Goal: Transaction & Acquisition: Obtain resource

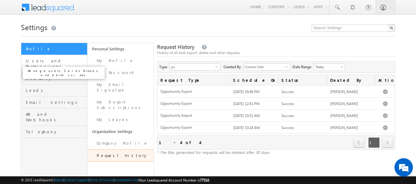
click at [56, 63] on span "Users and Permissions" at bounding box center [56, 63] width 60 height 11
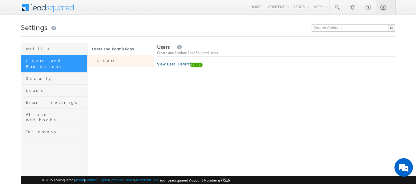
click at [184, 65] on link "View User Hierarchy" at bounding box center [175, 63] width 37 height 5
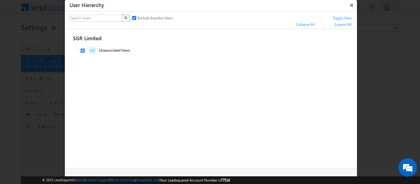
click at [352, 6] on button "×" at bounding box center [352, 5] width 10 height 11
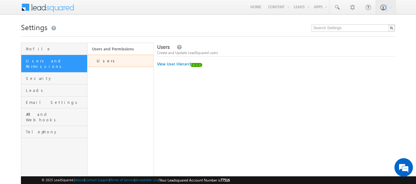
drag, startPoint x: 352, startPoint y: 8, endPoint x: 420, endPoint y: 6, distance: 67.7
click at [415, 6] on html "Menu Nilesh Sawant niles h.saw ant@s grlim ited." at bounding box center [208, 126] width 416 height 253
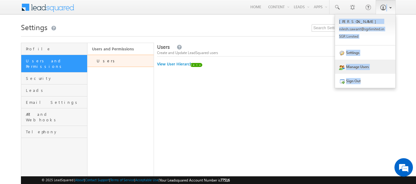
click at [389, 6] on b at bounding box center [390, 7] width 2 height 4
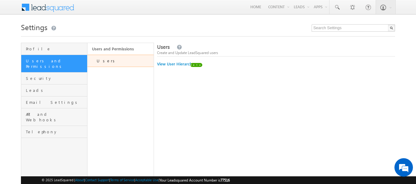
click at [263, 113] on div "Users Create and Update LeadSquared users × User Hierarchy X Include Inactive U…" at bounding box center [276, 135] width 238 height 185
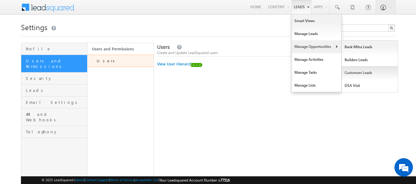
click at [352, 73] on link "Customers Leads" at bounding box center [370, 72] width 56 height 13
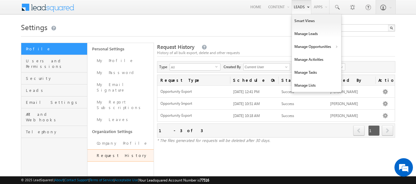
click at [306, 10] on link "Leads" at bounding box center [301, 7] width 20 height 14
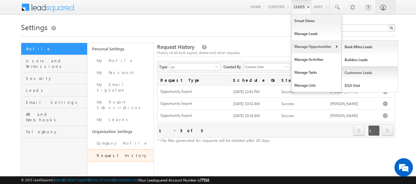
click at [361, 74] on link "Customers Leads" at bounding box center [370, 72] width 56 height 13
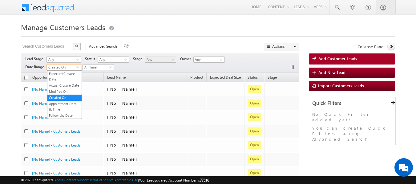
click at [78, 68] on span at bounding box center [78, 68] width 5 height 5
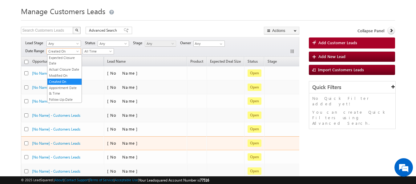
scroll to position [13, 0]
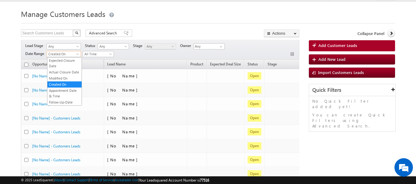
click at [142, 56] on div "Lead Stage Any Any Activity Type Bank Mitra Leads Builders Leads Customers Lead…" at bounding box center [160, 50] width 278 height 20
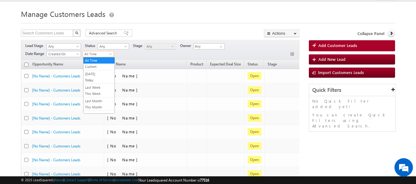
click at [111, 54] on span at bounding box center [111, 55] width 5 height 5
click at [100, 67] on link "Custom" at bounding box center [98, 67] width 31 height 6
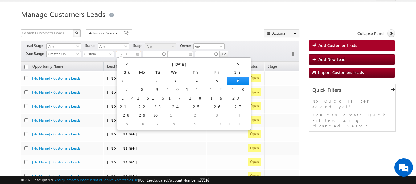
click at [129, 55] on input "__/__/____" at bounding box center [128, 54] width 25 height 6
click at [122, 66] on th "‹" at bounding box center [126, 63] width 17 height 9
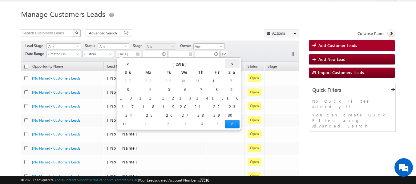
click at [225, 65] on th "›" at bounding box center [232, 63] width 15 height 9
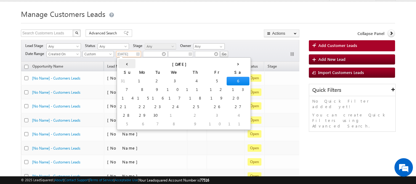
click at [121, 64] on th "‹" at bounding box center [126, 63] width 17 height 9
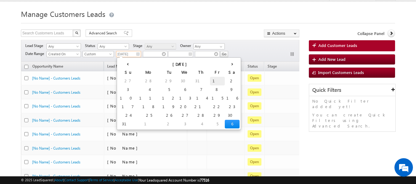
click at [210, 82] on td "1" at bounding box center [217, 81] width 15 height 9
type input "[DATE]"
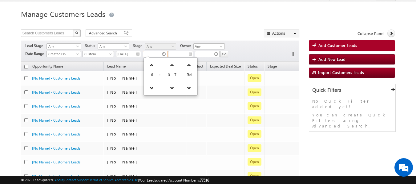
click at [151, 56] on input "text" at bounding box center [155, 54] width 25 height 6
click at [151, 66] on icon at bounding box center [152, 65] width 4 height 4
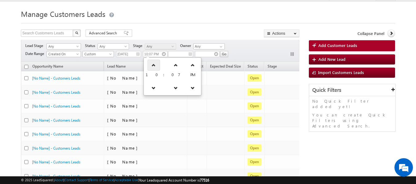
click at [151, 66] on icon at bounding box center [153, 65] width 4 height 4
click at [153, 66] on icon at bounding box center [155, 65] width 4 height 4
type input "12:07 AM"
click at [244, 60] on div "Lead Stage Any Any Activity Type Bank Mitra Leads Builders Leads Customers Lead…" at bounding box center [160, 51] width 278 height 22
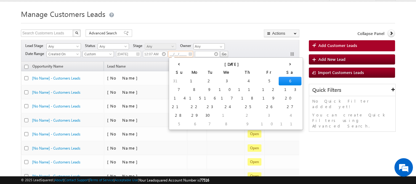
click at [174, 55] on input "__/__/____" at bounding box center [180, 54] width 25 height 6
click at [279, 78] on td "6" at bounding box center [290, 81] width 23 height 9
type input "[DATE]"
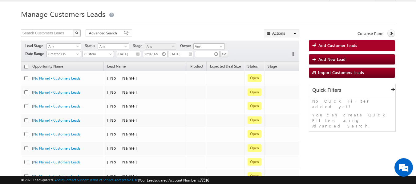
click at [211, 51] on div at bounding box center [206, 55] width 23 height 9
drag, startPoint x: 209, startPoint y: 60, endPoint x: 208, endPoint y: 55, distance: 4.5
click at [208, 55] on div at bounding box center [206, 55] width 23 height 9
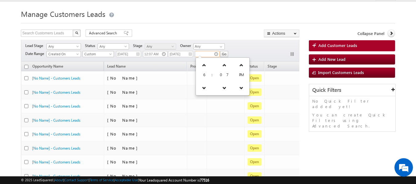
click at [208, 55] on input "text" at bounding box center [207, 54] width 25 height 6
click at [207, 69] on link at bounding box center [204, 65] width 13 height 11
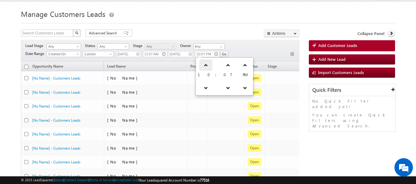
click at [207, 69] on link at bounding box center [205, 65] width 13 height 11
click at [207, 69] on link at bounding box center [207, 65] width 13 height 11
click at [207, 69] on link at bounding box center [205, 65] width 13 height 11
click at [207, 85] on link at bounding box center [204, 87] width 13 height 11
type input "12:07 AM"
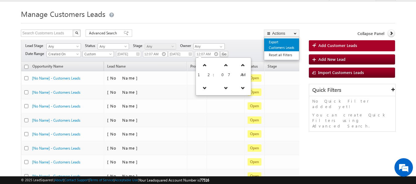
click at [266, 40] on link "Export Customers Leads" at bounding box center [281, 44] width 35 height 13
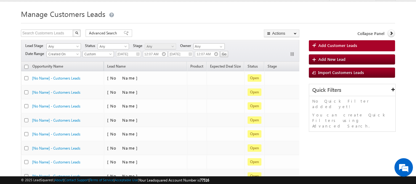
click at [241, 48] on div "Lead Stage Any Any Activity Type Bank Mitra Leads Builders Leads Customers Lead…" at bounding box center [160, 51] width 278 height 22
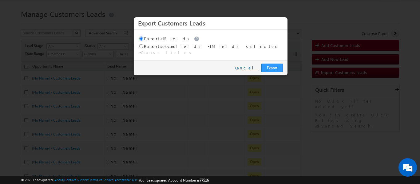
click at [255, 65] on link "Cancel" at bounding box center [246, 68] width 23 height 6
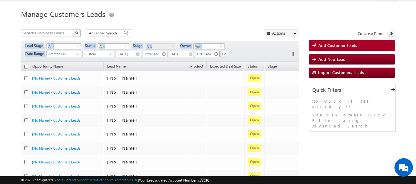
drag, startPoint x: 232, startPoint y: 55, endPoint x: 218, endPoint y: 55, distance: 14.2
click at [218, 55] on div "Lead Stage Any Any Activity Type Bank Mitra Leads Builders Leads Customers Lead…" at bounding box center [160, 51] width 278 height 22
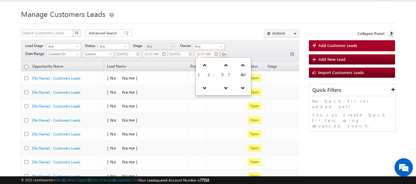
click at [218, 55] on input "12:07 AM" at bounding box center [207, 54] width 25 height 6
click at [223, 54] on input "Go" at bounding box center [224, 54] width 8 height 6
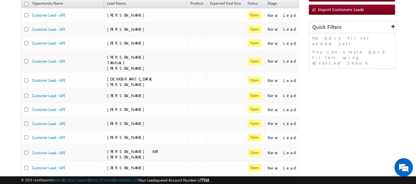
scroll to position [0, 0]
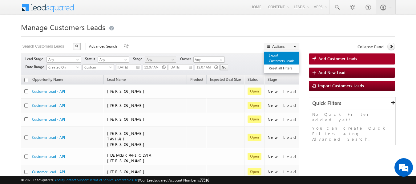
click at [274, 58] on link "Export Customers Leads" at bounding box center [281, 58] width 35 height 13
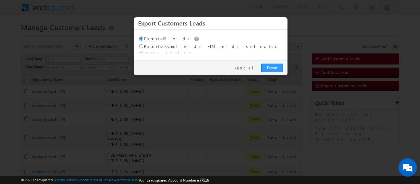
click at [251, 69] on div "Export Cancel" at bounding box center [211, 67] width 154 height 15
click at [251, 66] on link "Cancel" at bounding box center [246, 68] width 23 height 6
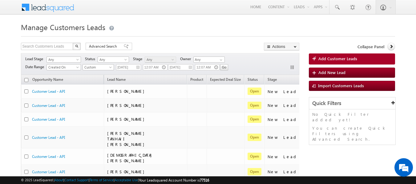
click at [228, 31] on h1 "Manage Customers Leads" at bounding box center [208, 27] width 374 height 12
click at [167, 29] on h1 "Manage Customers Leads" at bounding box center [208, 27] width 374 height 12
click at [168, 28] on h1 "Manage Customers Leads" at bounding box center [208, 27] width 374 height 12
click at [197, 27] on h1 "Manage Customers Leads" at bounding box center [208, 27] width 374 height 12
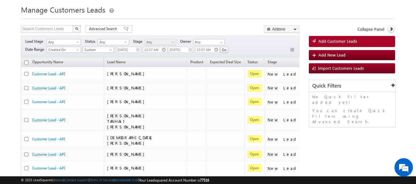
scroll to position [9, 0]
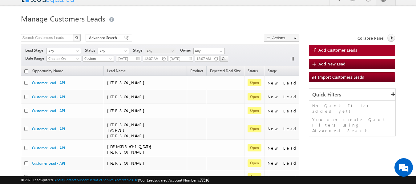
click at [226, 19] on h1 "Manage Customers Leads" at bounding box center [208, 18] width 374 height 12
click at [204, 22] on h1 "Manage Customers Leads" at bounding box center [208, 18] width 374 height 12
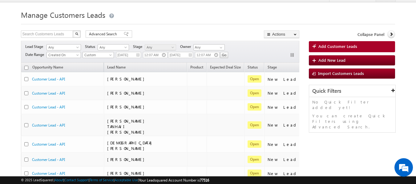
scroll to position [13, 0]
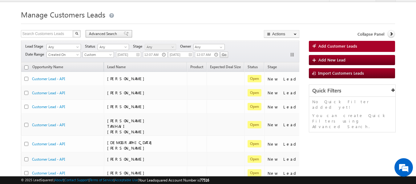
click at [124, 34] on span at bounding box center [126, 34] width 5 height 4
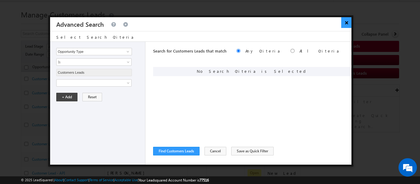
click at [347, 24] on button "×" at bounding box center [347, 22] width 10 height 11
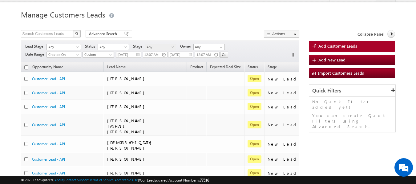
click at [77, 34] on img "button" at bounding box center [76, 33] width 3 height 3
type input "Search Customers Leads"
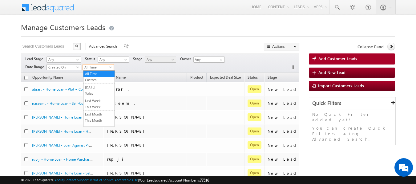
click at [107, 67] on span "All Time" at bounding box center [97, 68] width 29 height 6
click at [103, 69] on span "All Time" at bounding box center [97, 68] width 29 height 6
drag, startPoint x: 97, startPoint y: 74, endPoint x: 216, endPoint y: 39, distance: 124.3
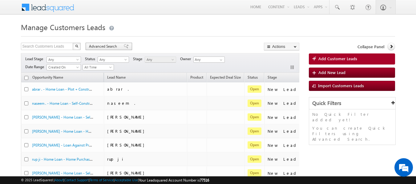
click at [124, 46] on span at bounding box center [126, 46] width 5 height 4
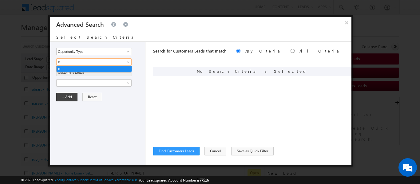
click at [77, 61] on span "Is" at bounding box center [90, 62] width 67 height 6
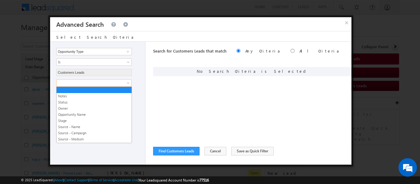
click at [72, 84] on span at bounding box center [90, 83] width 67 height 6
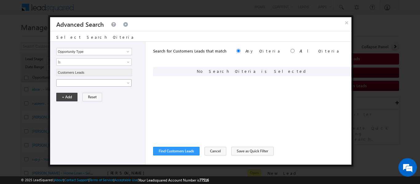
click at [72, 84] on span at bounding box center [90, 83] width 67 height 6
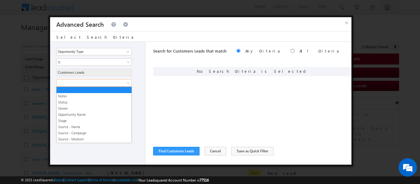
click at [72, 84] on span at bounding box center [90, 83] width 67 height 6
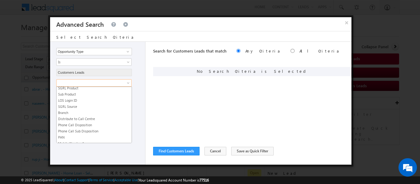
scroll to position [221, 0]
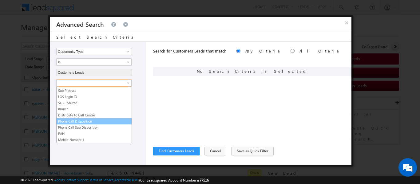
click at [86, 123] on link "Phone Call Disposition" at bounding box center [94, 122] width 75 height 6
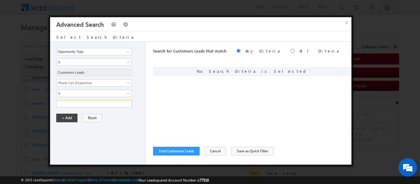
click at [73, 103] on input "text" at bounding box center [94, 103] width 76 height 7
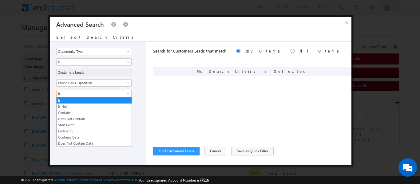
click at [65, 93] on span "Is" at bounding box center [90, 94] width 67 height 6
click at [70, 114] on link "Contains" at bounding box center [94, 113] width 75 height 6
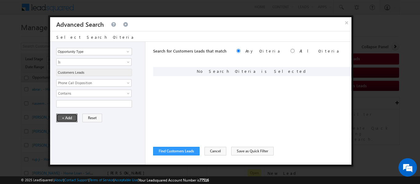
click at [71, 116] on button "+ Add" at bounding box center [66, 118] width 21 height 9
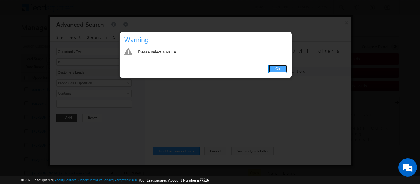
click at [273, 67] on link "Ok" at bounding box center [278, 69] width 19 height 9
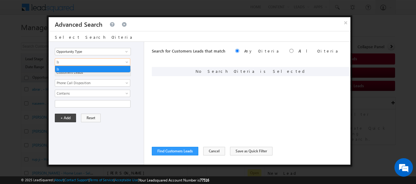
click at [77, 64] on span "Is" at bounding box center [88, 62] width 67 height 6
drag, startPoint x: 77, startPoint y: 64, endPoint x: 72, endPoint y: 94, distance: 30.2
click at [72, 94] on div "Opportunity Type Lead Owner Sales Group Prospect Id Address 1 Address 2 Age Ass…" at bounding box center [96, 103] width 95 height 123
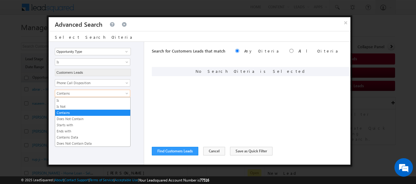
click at [72, 94] on span "Contains" at bounding box center [88, 94] width 67 height 6
click at [73, 137] on link "Contains Data" at bounding box center [92, 138] width 75 height 6
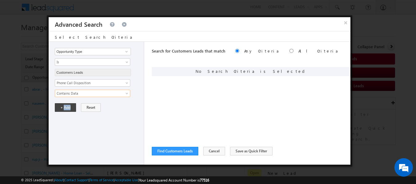
click at [73, 137] on div "Opportunity Type Lead Owner Sales Group Prospect Id Address 1 Address 2 Age Ass…" at bounding box center [96, 103] width 95 height 123
click at [71, 109] on button "+ Add" at bounding box center [65, 107] width 21 height 9
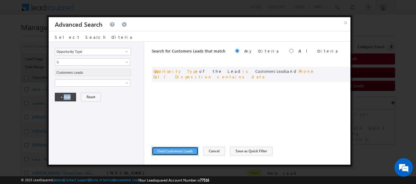
click at [176, 153] on button "Find Customers Leads" at bounding box center [175, 151] width 46 height 9
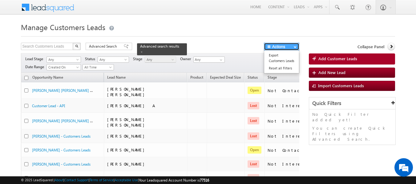
click at [276, 49] on button "Actions" at bounding box center [281, 47] width 35 height 8
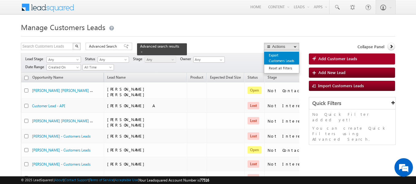
click at [275, 61] on link "Export Customers Leads" at bounding box center [281, 58] width 35 height 13
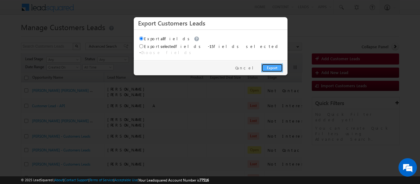
click at [267, 64] on link "Export" at bounding box center [273, 68] width 22 height 9
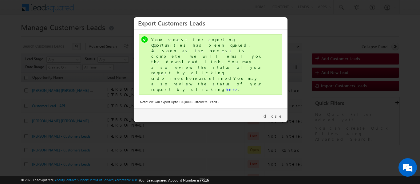
drag, startPoint x: 267, startPoint y: 64, endPoint x: 211, endPoint y: 119, distance: 78.3
click at [211, 119] on div at bounding box center [210, 92] width 420 height 184
click at [226, 87] on link "here" at bounding box center [232, 89] width 13 height 5
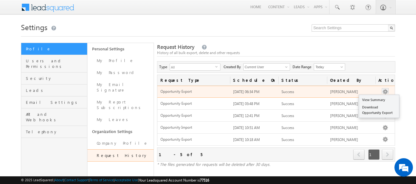
click at [385, 91] on button "button" at bounding box center [385, 92] width 6 height 6
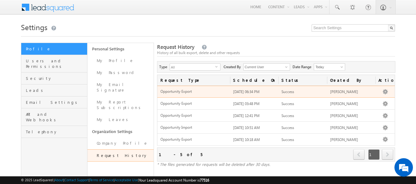
click at [387, 88] on td "View Summary Download Opportunity Export" at bounding box center [384, 92] width 19 height 12
click at [388, 92] on div "View Summary Download Opportunity Export" at bounding box center [384, 92] width 13 height 6
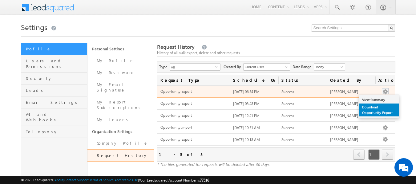
click at [370, 108] on link "Download Opportunity Export" at bounding box center [379, 110] width 40 height 13
